Goal: Find specific page/section

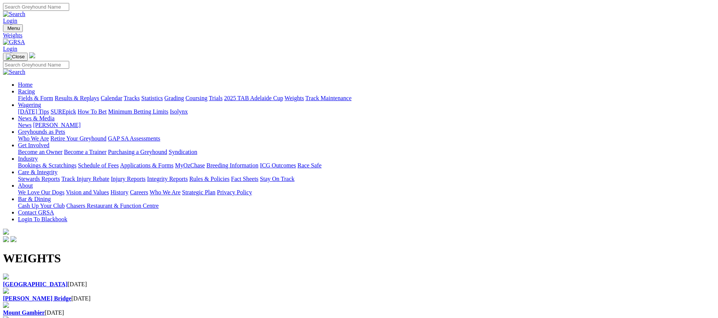
click at [69, 274] on div "Angle Park 30 Aug 2025" at bounding box center [359, 281] width 712 height 14
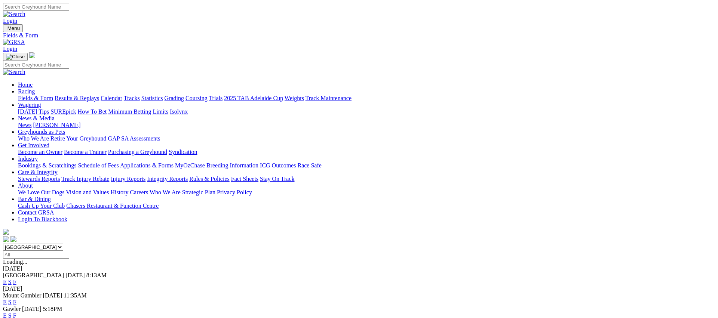
click at [53, 95] on link "Fields & Form" at bounding box center [35, 98] width 35 height 6
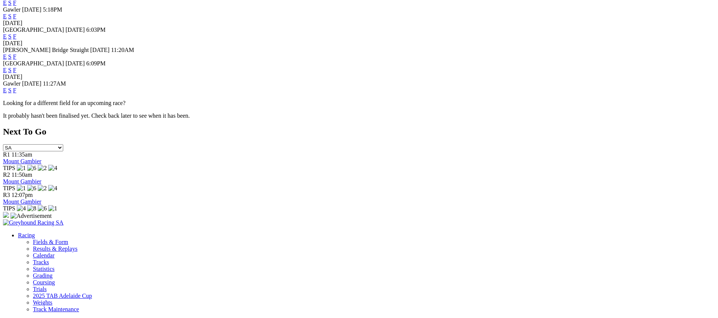
scroll to position [303, 0]
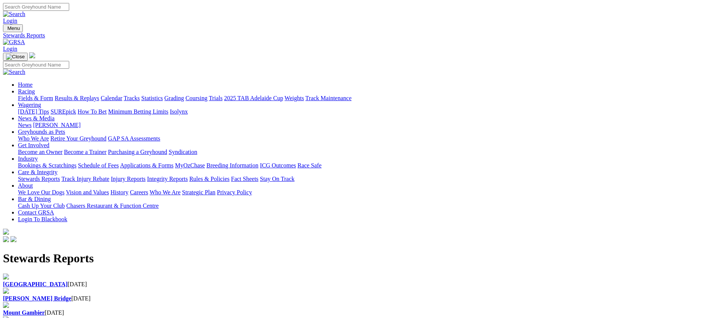
click at [156, 281] on div "Angle Park 30 Aug 2025" at bounding box center [359, 284] width 712 height 7
